Goal: Use online tool/utility: Use online tool/utility

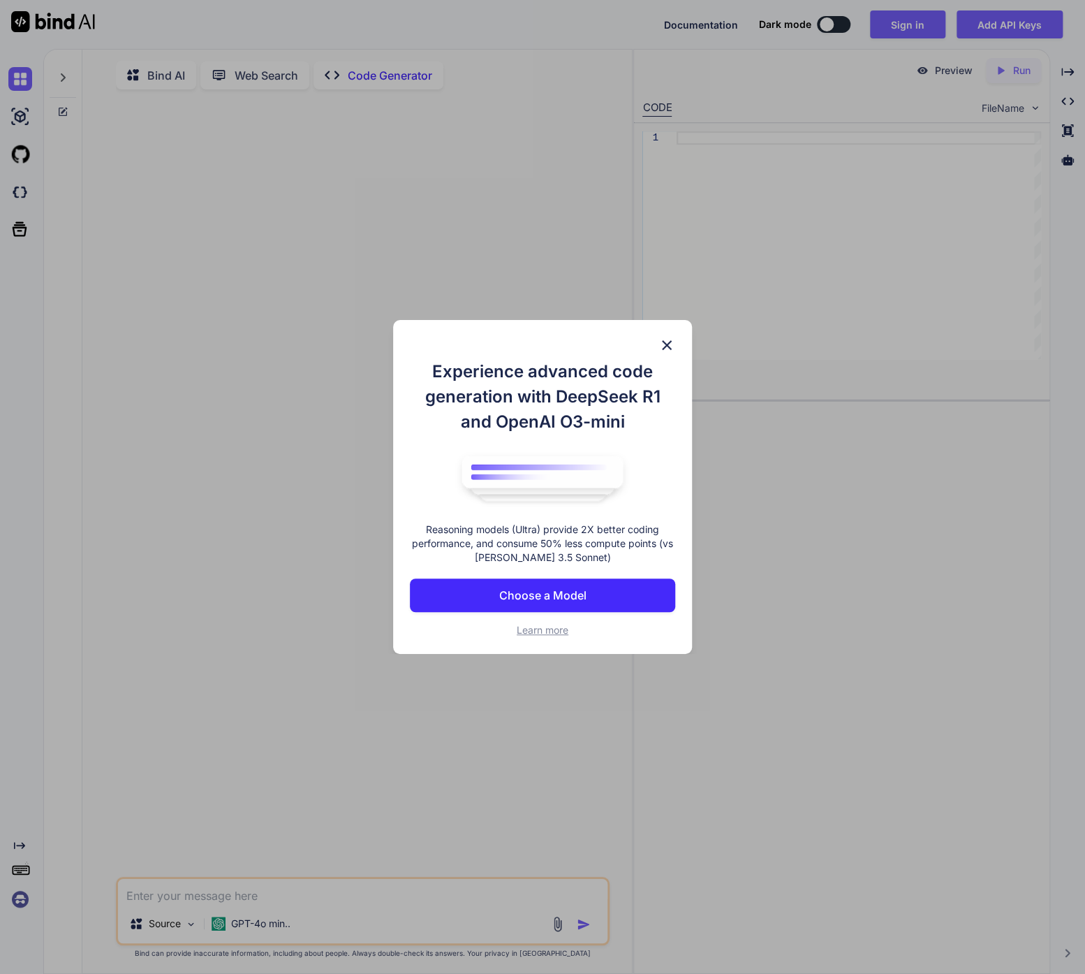
click at [559, 592] on p "Choose a Model" at bounding box center [542, 595] width 87 height 17
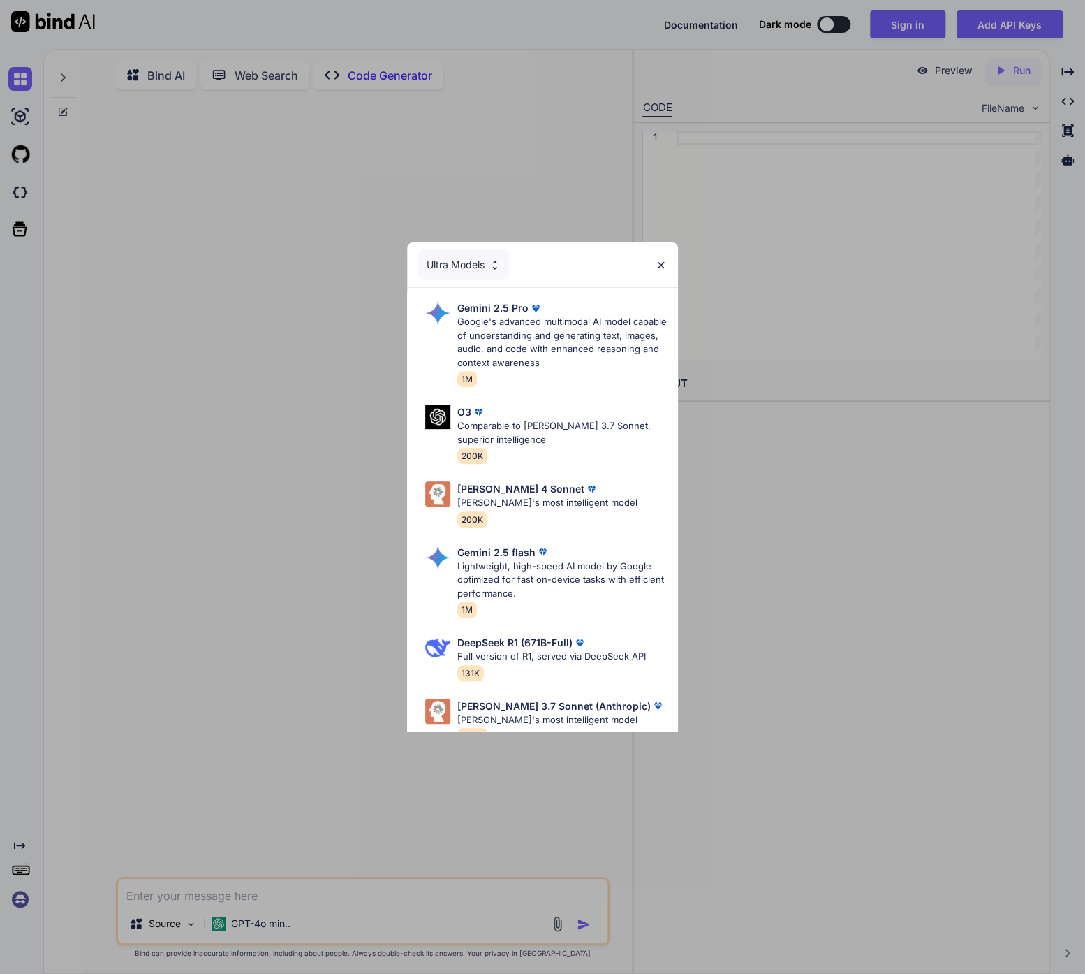
click at [483, 256] on div "Ultra Models" at bounding box center [463, 264] width 91 height 31
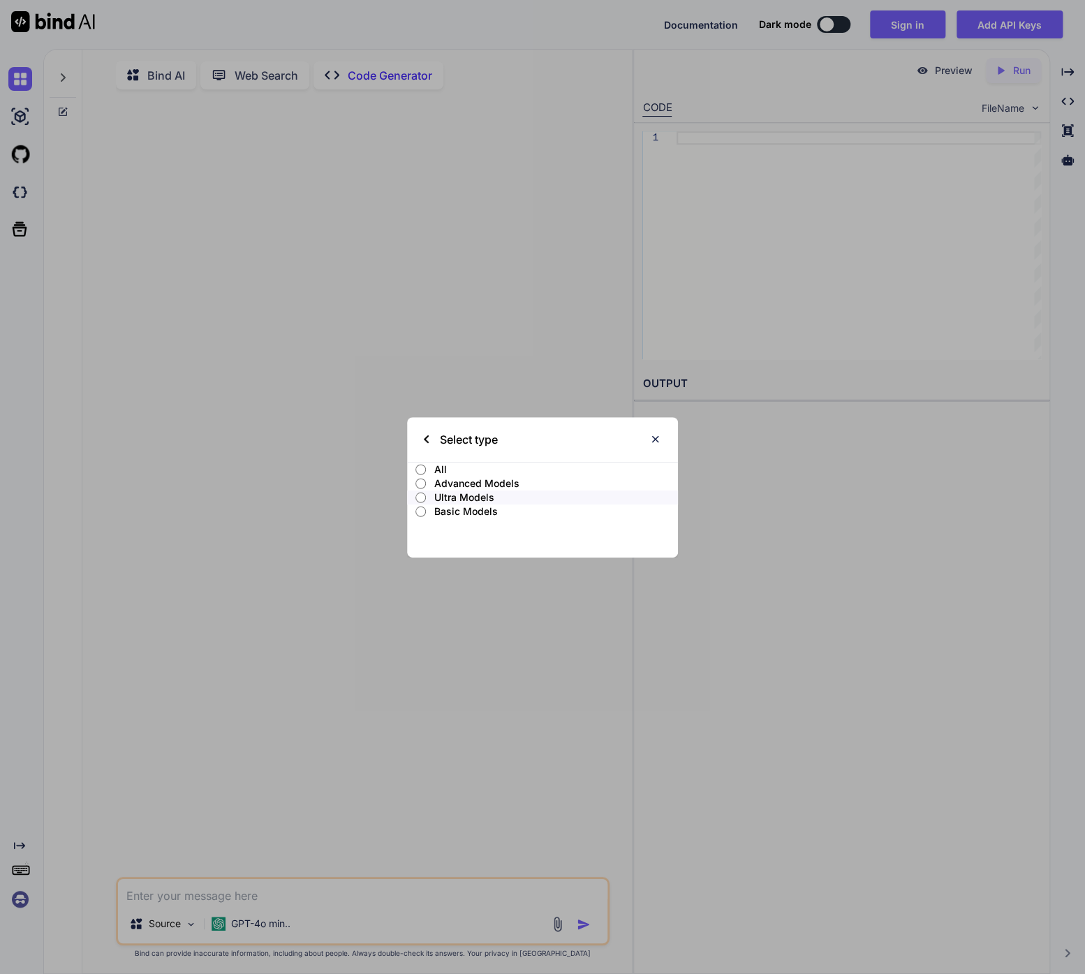
click at [425, 440] on img at bounding box center [426, 439] width 5 height 8
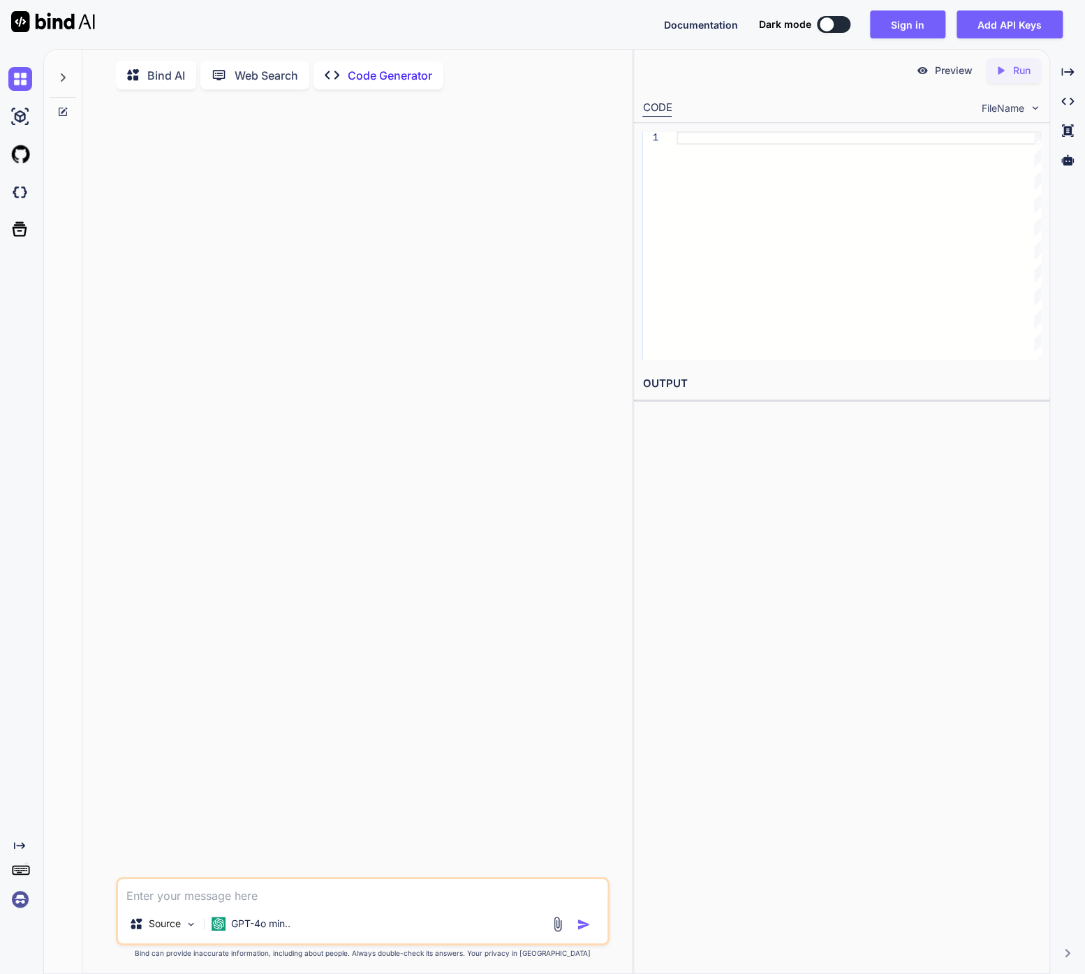
click at [415, 177] on div at bounding box center [364, 489] width 491 height 776
click at [297, 129] on div at bounding box center [364, 489] width 491 height 776
click at [268, 83] on p "Web Search" at bounding box center [267, 75] width 64 height 17
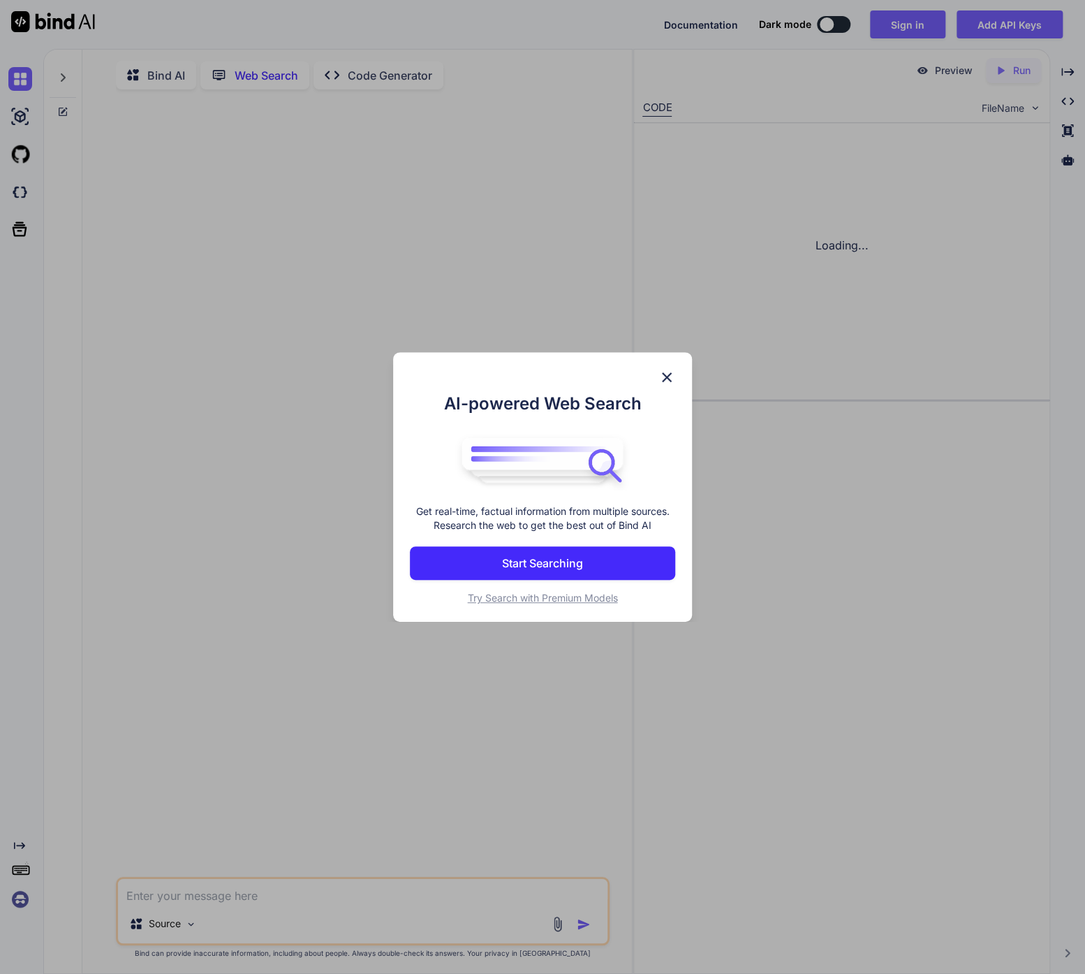
scroll to position [5, 0]
click at [667, 380] on img at bounding box center [667, 377] width 17 height 17
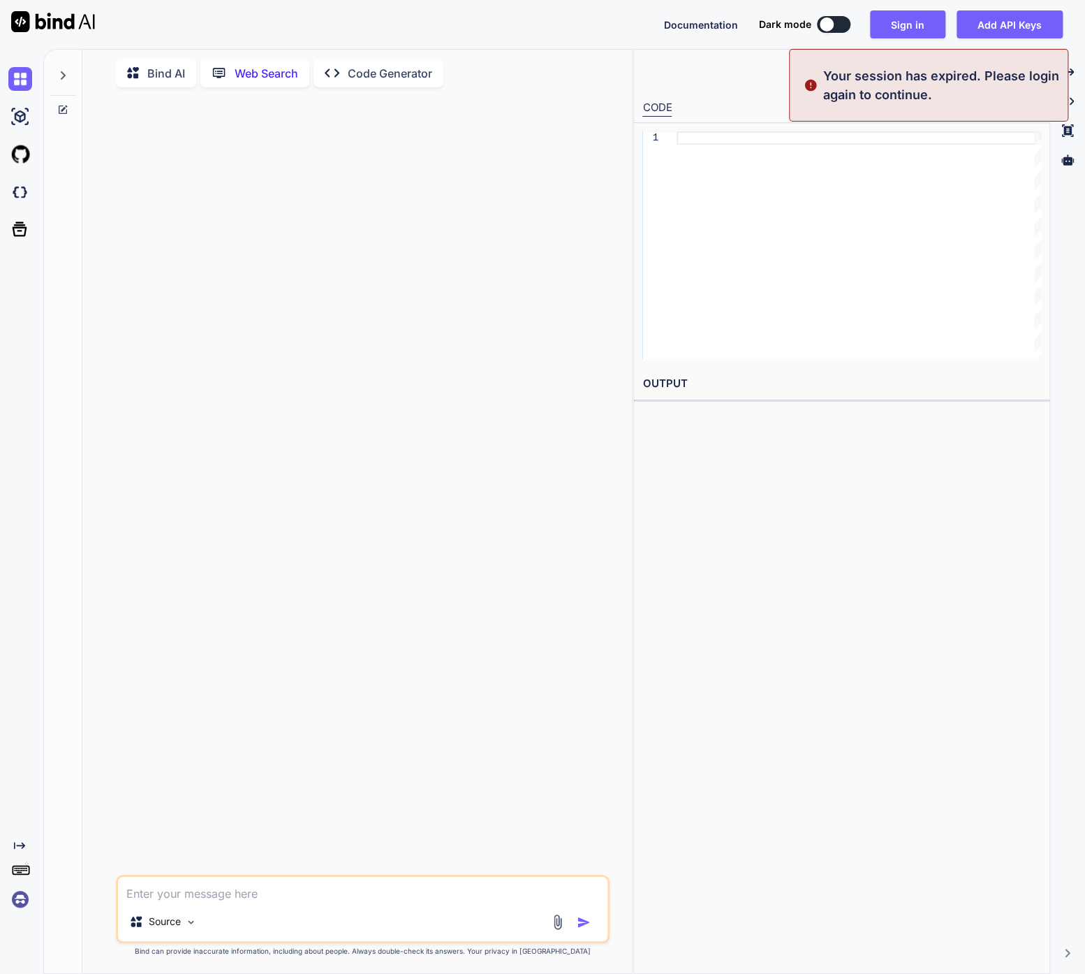
click at [366, 66] on p "Code Generator" at bounding box center [390, 73] width 85 height 17
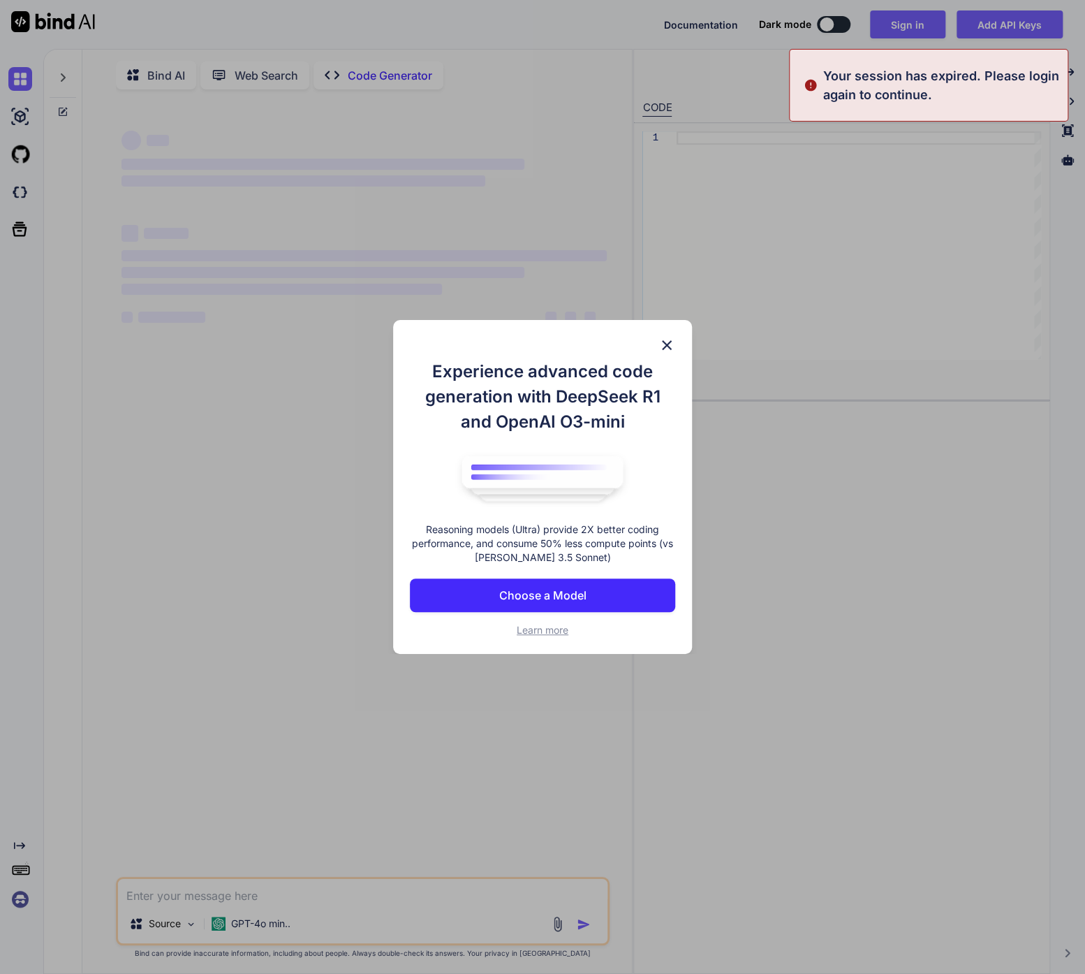
type textarea "x"
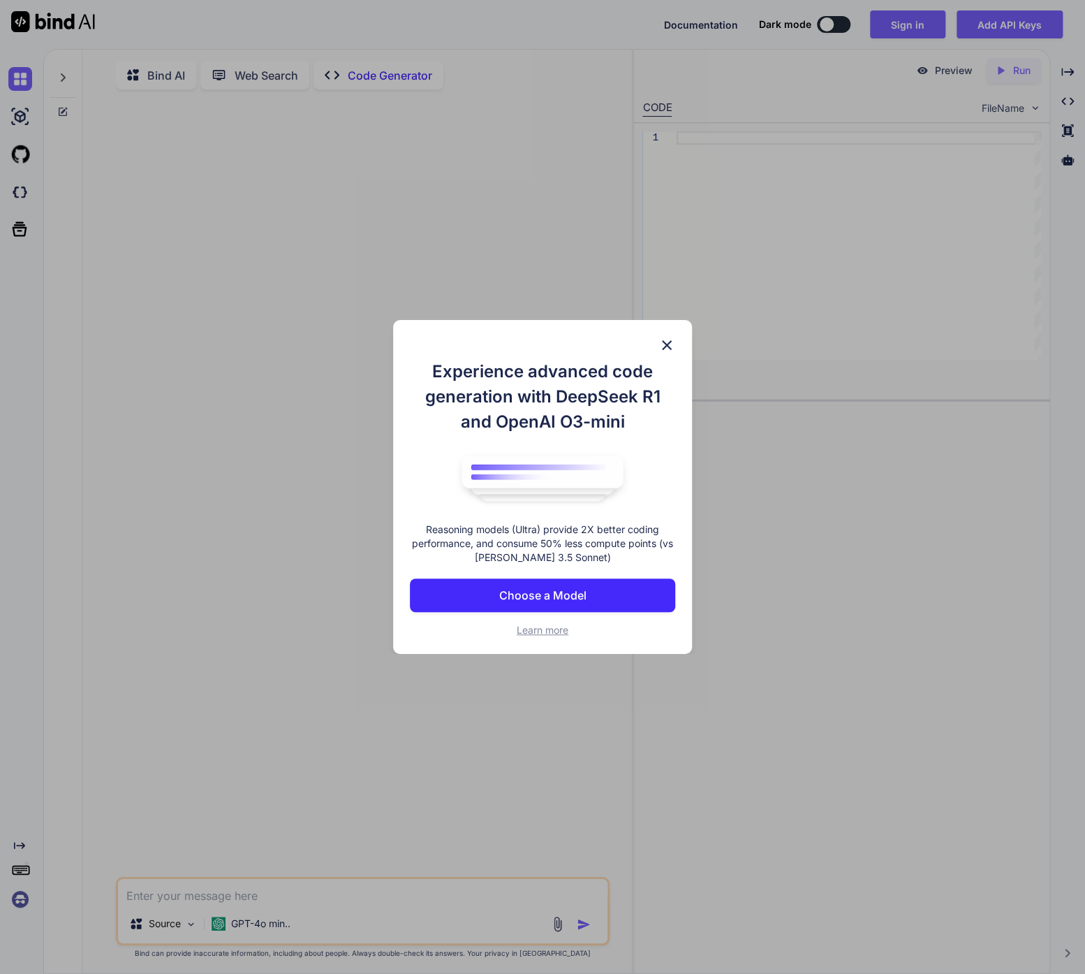
click at [534, 595] on p "Choose a Model" at bounding box center [542, 595] width 87 height 17
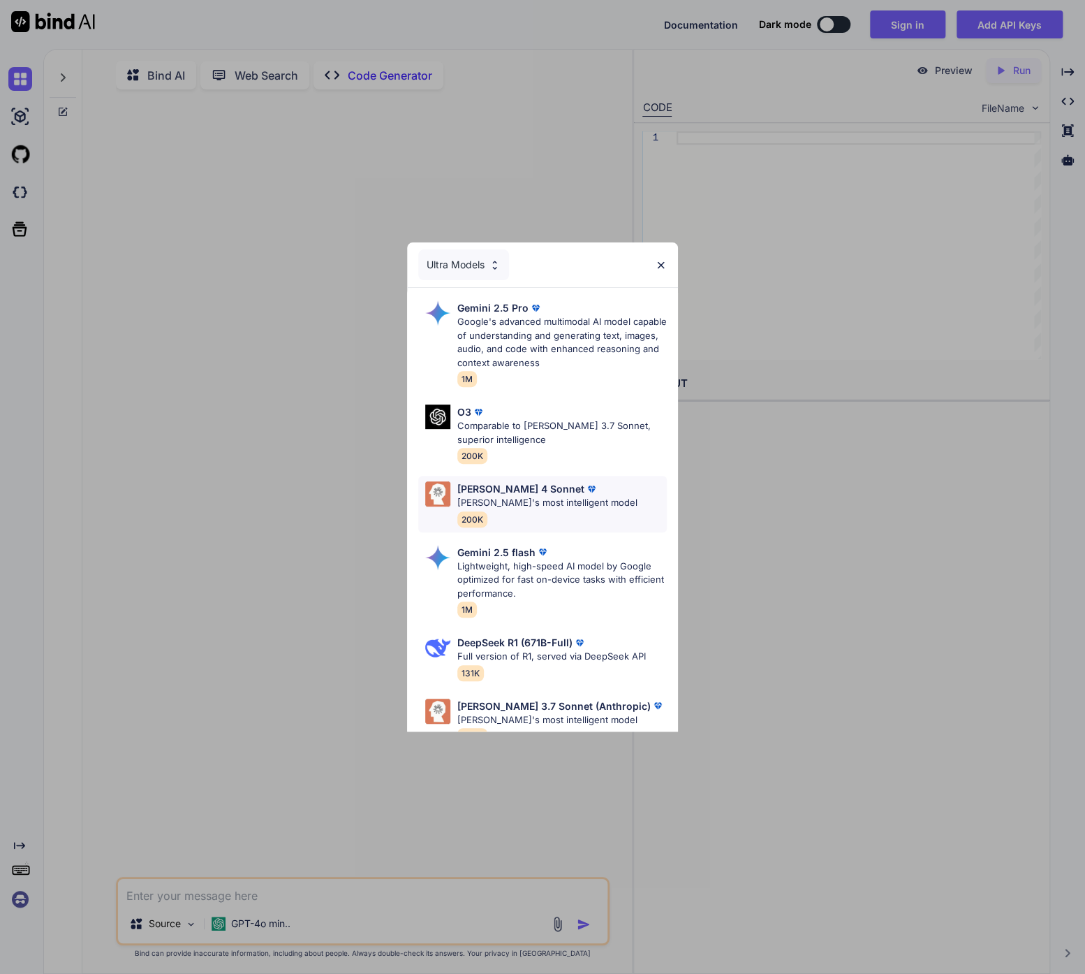
click at [500, 504] on p "[PERSON_NAME]'s most intelligent model" at bounding box center [548, 503] width 180 height 14
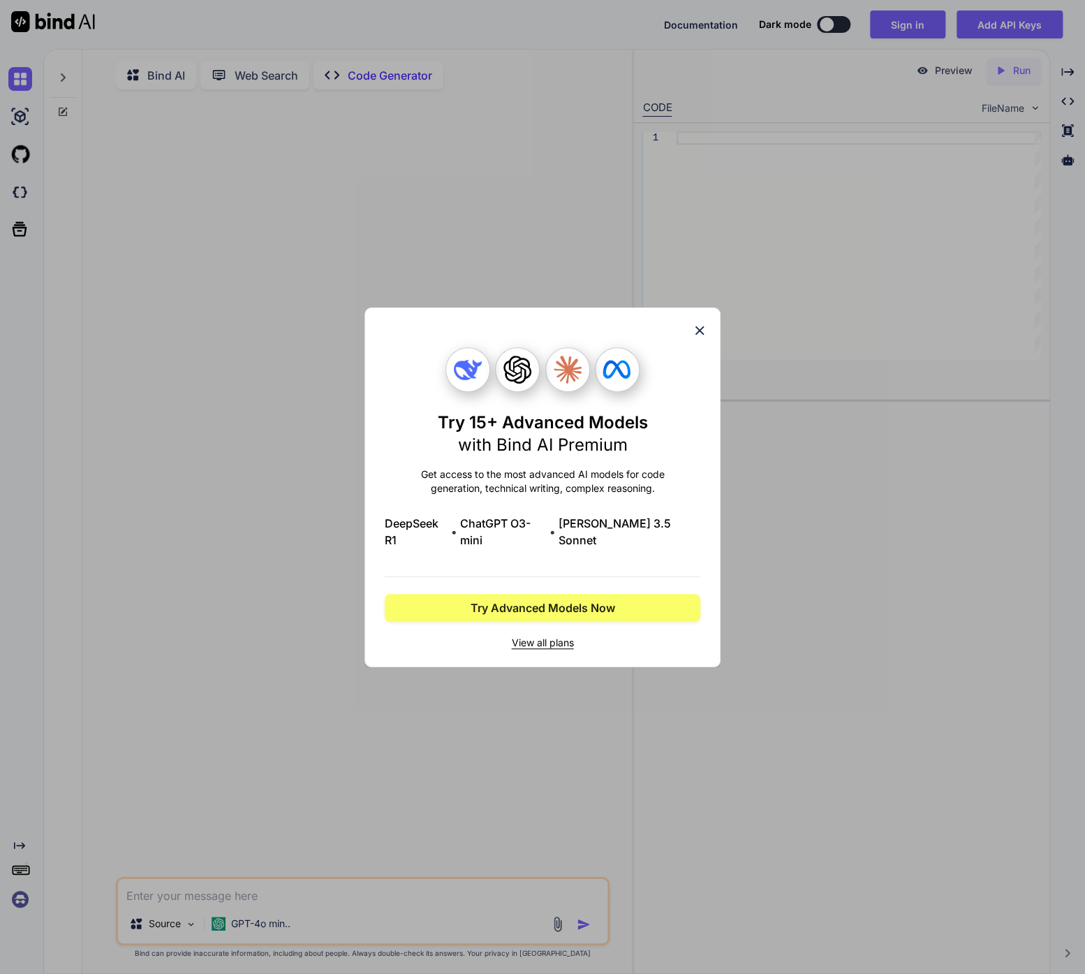
click at [521, 636] on span "View all plans" at bounding box center [543, 643] width 316 height 14
